Goal: Manage account settings: Manage account settings

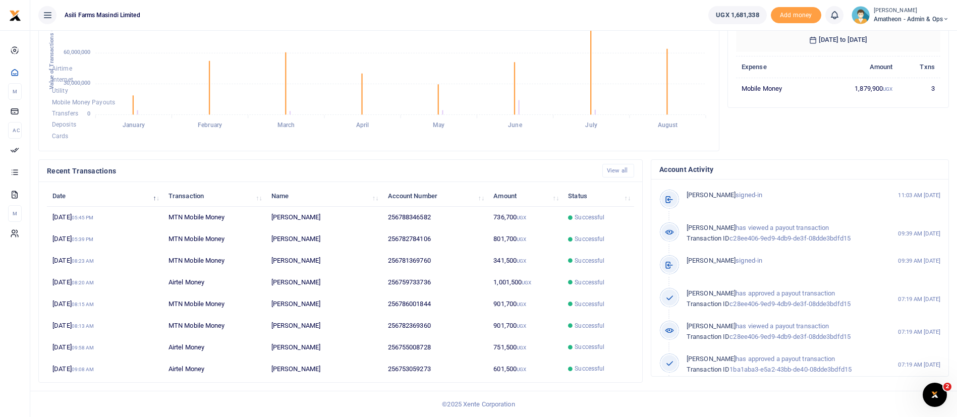
click at [878, 10] on small "[PERSON_NAME]" at bounding box center [911, 11] width 75 height 9
click at [907, 33] on link "Switch accounts" at bounding box center [911, 37] width 80 height 14
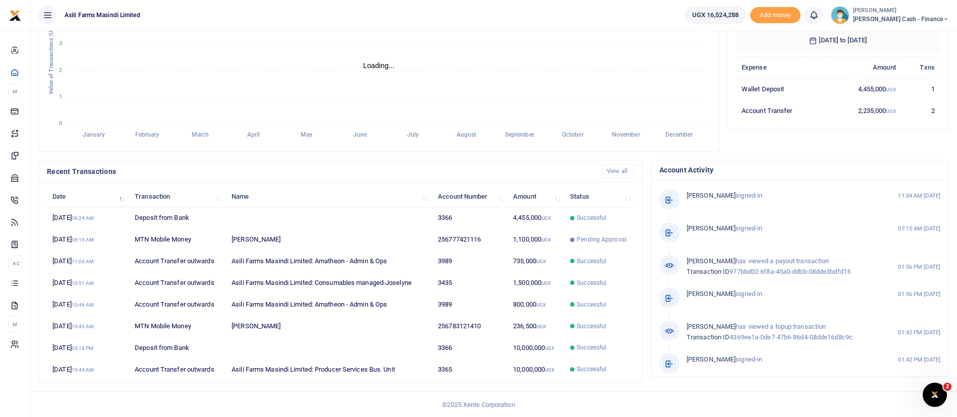
scroll to position [186, 0]
click at [587, 320] on td "Successful" at bounding box center [599, 326] width 70 height 22
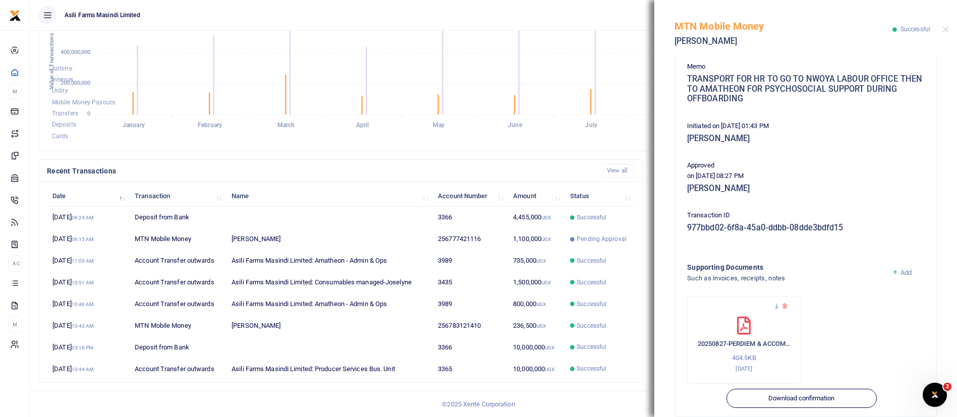
scroll to position [182, 0]
